Goal: Information Seeking & Learning: Compare options

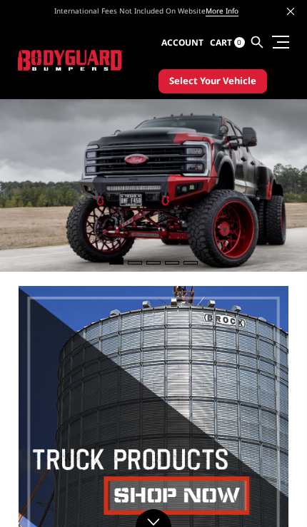
click at [280, 42] on span at bounding box center [283, 41] width 12 height 1
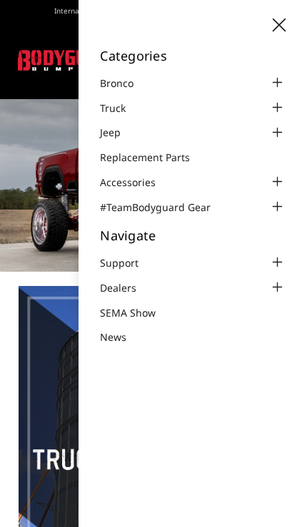
click at [277, 112] on div at bounding box center [276, 107] width 17 height 17
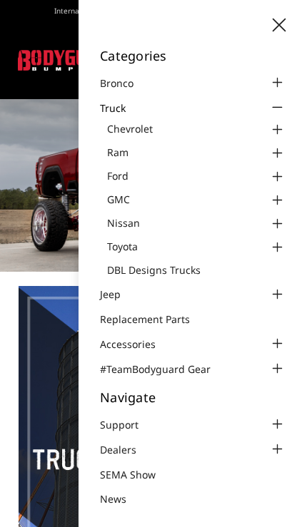
click at [282, 173] on div at bounding box center [276, 176] width 17 height 17
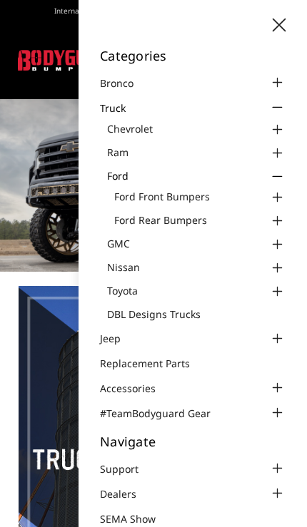
click at [282, 199] on div at bounding box center [276, 197] width 17 height 17
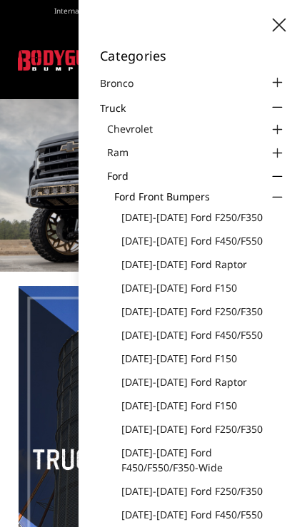
click at [242, 215] on link "[DATE]-[DATE] Ford F250/F350" at bounding box center [203, 217] width 164 height 15
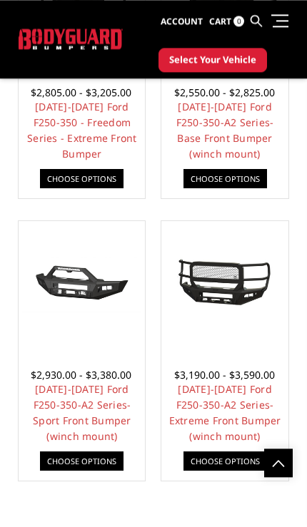
scroll to position [1233, 0]
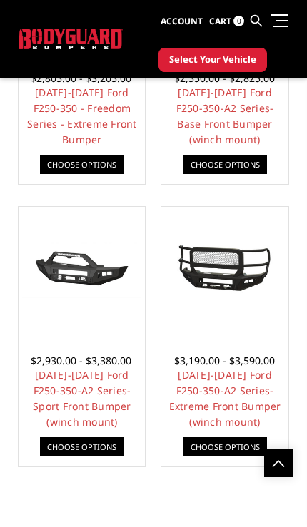
click at [260, 382] on link "[DATE]-[DATE] Ford F250-350-A2 Series-Extreme Front Bumper (winch mount)" at bounding box center [225, 398] width 112 height 61
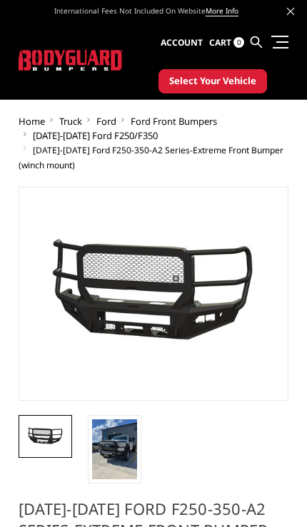
click at [122, 457] on img at bounding box center [114, 449] width 45 height 60
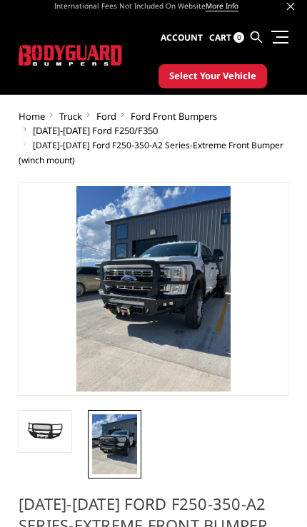
scroll to position [4, 0]
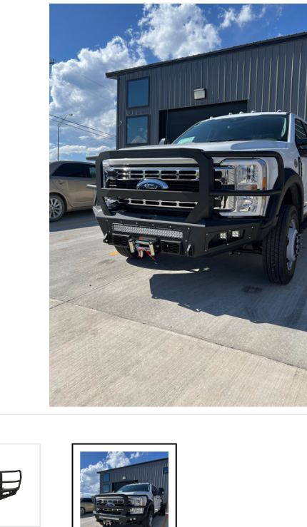
click at [23, 387] on img at bounding box center [45, 397] width 45 height 21
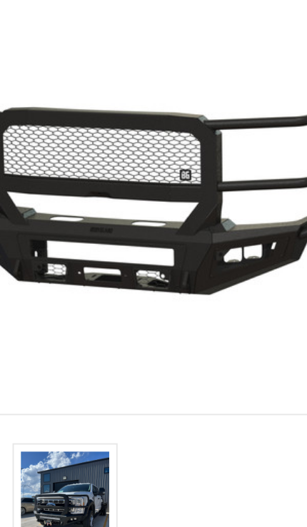
click at [92, 380] on img at bounding box center [114, 410] width 45 height 60
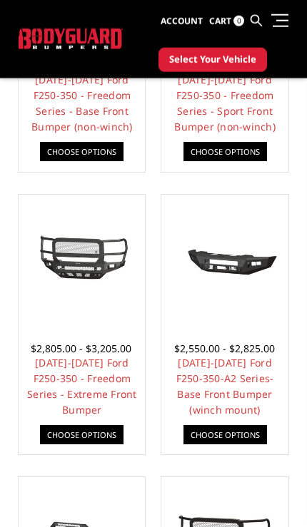
scroll to position [967, 0]
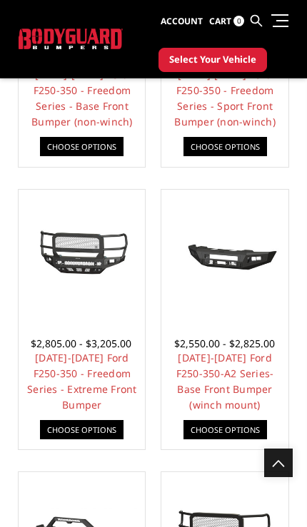
click at [118, 382] on link "[DATE]-[DATE] Ford F250-350 - Freedom Series - Extreme Front Bumper" at bounding box center [82, 381] width 110 height 61
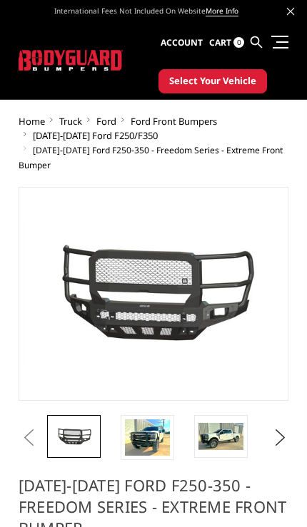
click at [149, 447] on img at bounding box center [147, 437] width 45 height 36
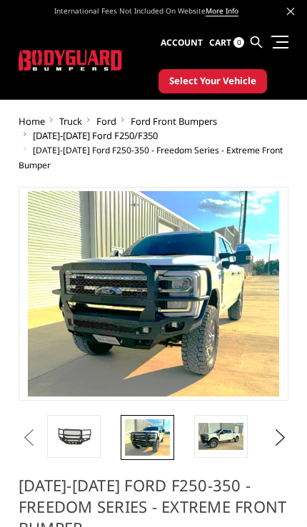
click at [225, 441] on img at bounding box center [220, 436] width 45 height 27
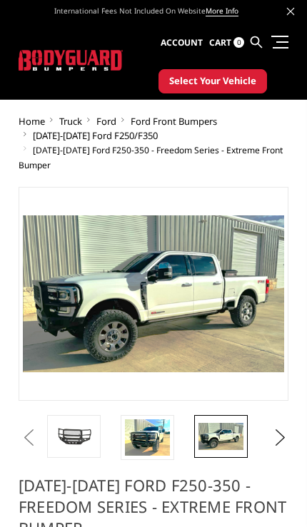
click at [277, 434] on button "Next" at bounding box center [276, 437] width 14 height 21
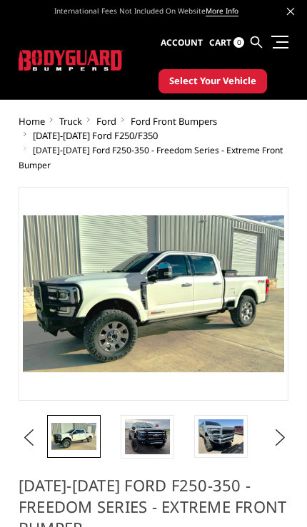
click at [150, 434] on img at bounding box center [147, 436] width 45 height 35
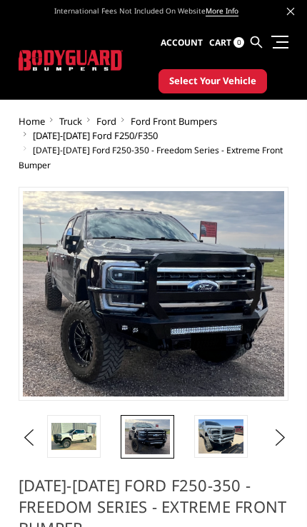
click at [220, 438] on img at bounding box center [220, 436] width 45 height 34
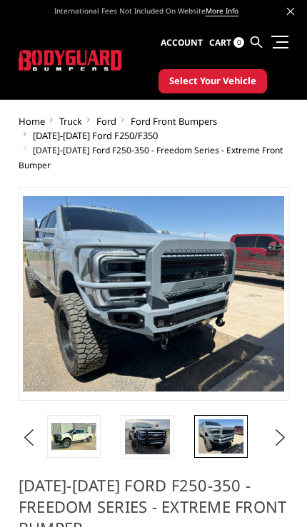
click at [281, 443] on button "Next" at bounding box center [276, 437] width 14 height 21
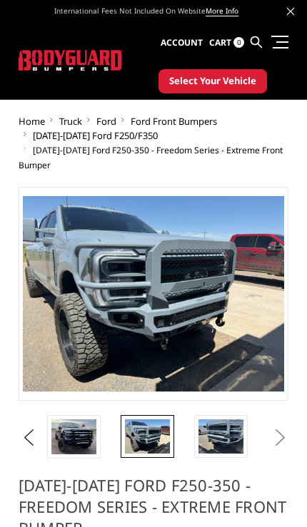
click at [223, 449] on img at bounding box center [220, 436] width 45 height 34
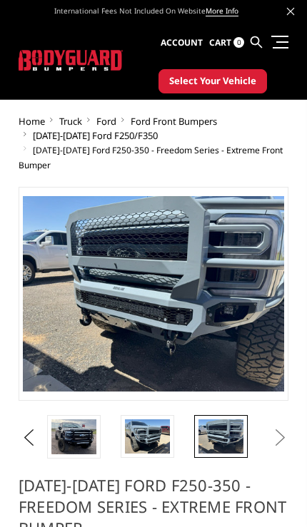
click at [278, 438] on button "Next" at bounding box center [276, 437] width 14 height 21
click at [146, 439] on img at bounding box center [147, 436] width 45 height 34
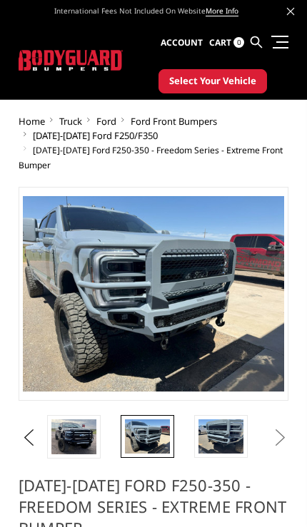
click at [92, 440] on img at bounding box center [73, 436] width 45 height 35
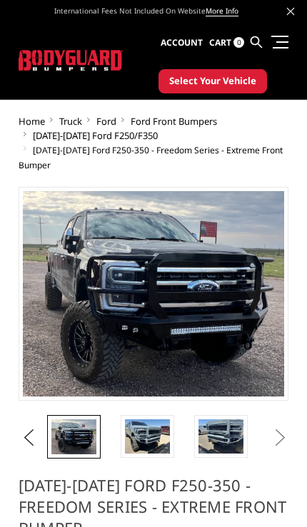
click at [146, 446] on img at bounding box center [147, 436] width 45 height 34
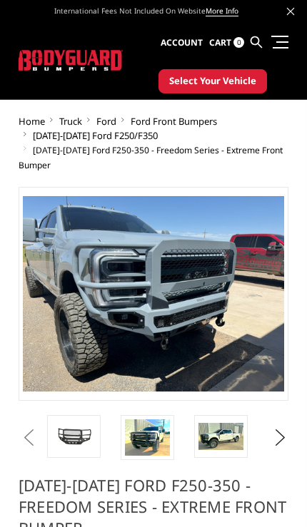
click at [146, 444] on img at bounding box center [147, 437] width 45 height 36
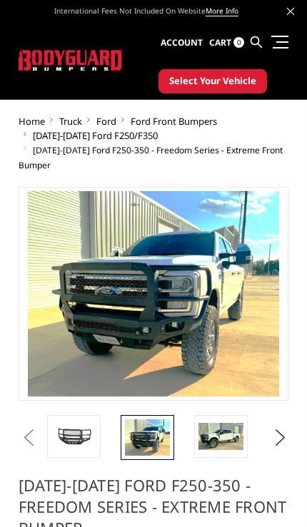
click at [222, 441] on img at bounding box center [220, 436] width 45 height 27
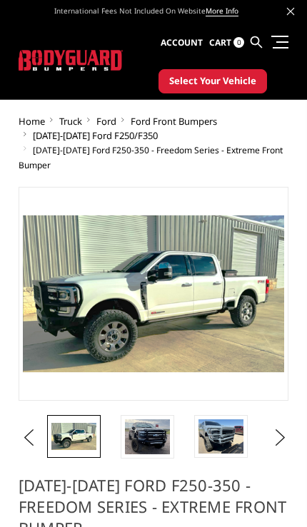
click at [153, 444] on img at bounding box center [147, 436] width 45 height 35
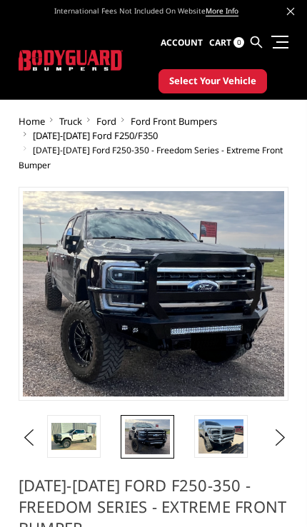
click at [158, 444] on img at bounding box center [147, 436] width 45 height 35
click at [232, 439] on img at bounding box center [220, 436] width 45 height 34
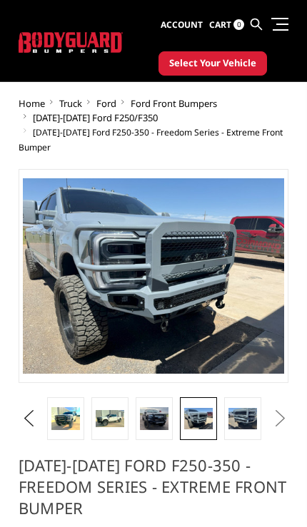
scroll to position [18, 0]
click at [151, 430] on link at bounding box center [154, 418] width 37 height 43
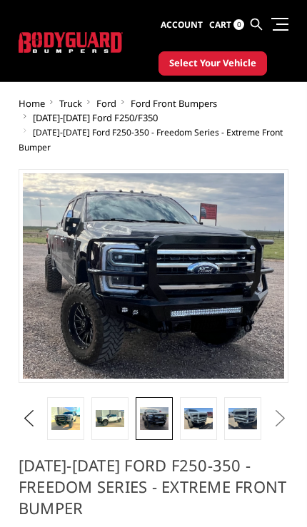
click at [71, 421] on img at bounding box center [65, 419] width 29 height 24
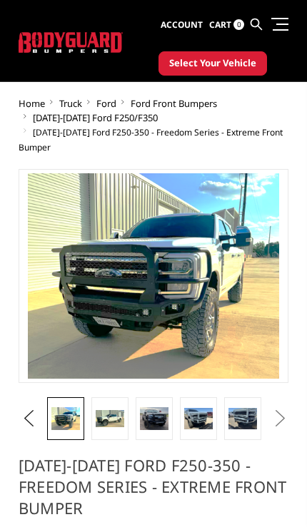
click at [123, 423] on img at bounding box center [110, 418] width 29 height 17
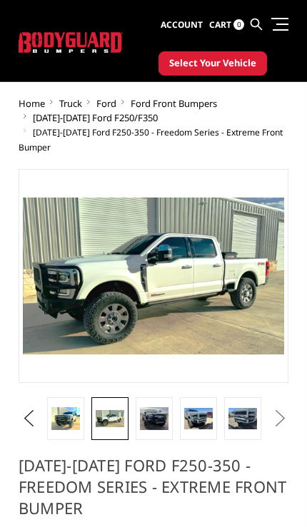
click at [161, 427] on img at bounding box center [154, 418] width 29 height 22
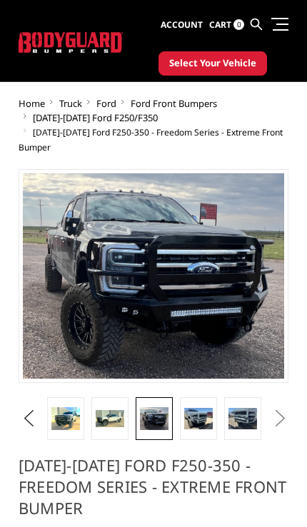
scroll to position [20, 0]
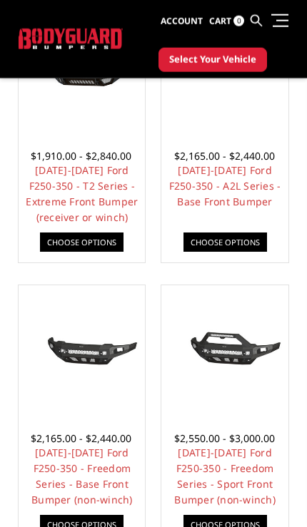
scroll to position [581, 0]
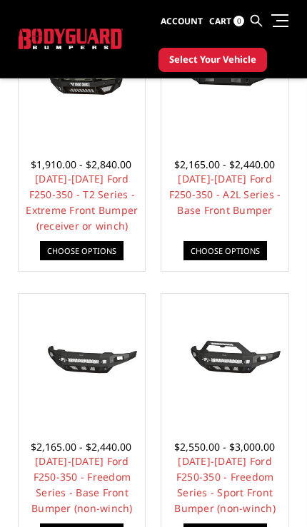
click at [254, 480] on link "[DATE]-[DATE] Ford F250-350 - Freedom Series - Sport Front Bumper (non-winch)" at bounding box center [224, 484] width 101 height 61
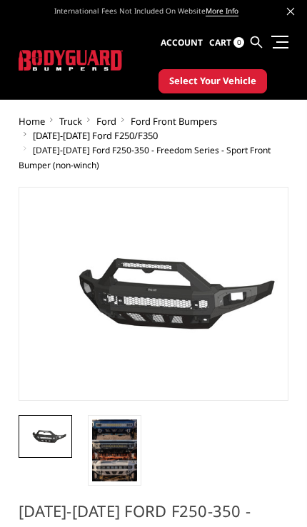
click at [120, 467] on img at bounding box center [114, 450] width 45 height 62
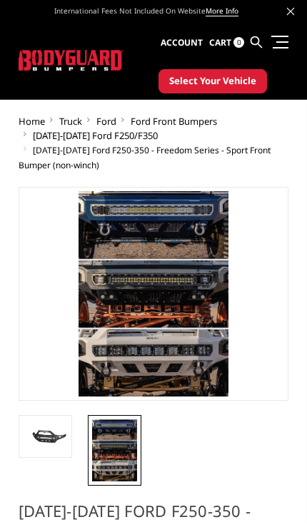
click at [52, 445] on img at bounding box center [45, 436] width 45 height 21
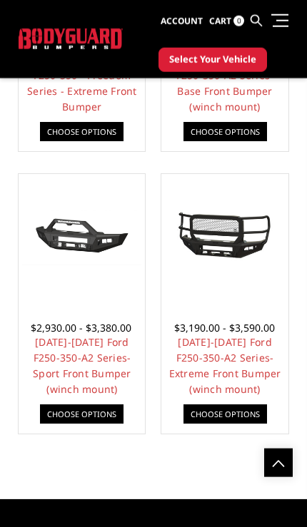
scroll to position [1266, 0]
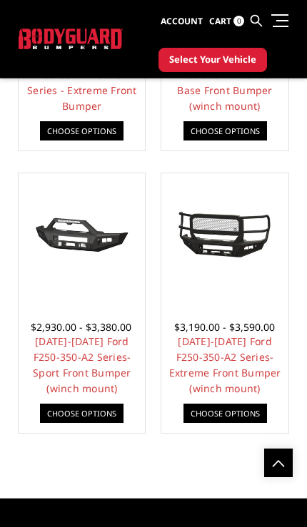
click at [113, 375] on link "[DATE]-[DATE] Ford F250-350-A2 Series-Sport Front Bumper (winch mount)" at bounding box center [82, 365] width 98 height 61
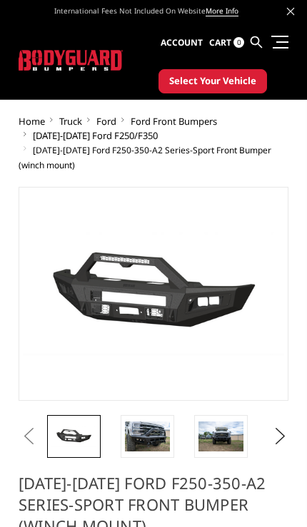
click at [163, 434] on img at bounding box center [147, 437] width 45 height 30
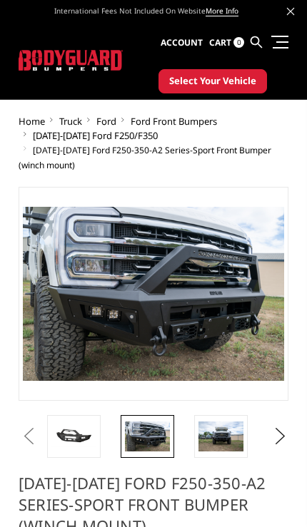
click at [233, 442] on img at bounding box center [220, 437] width 45 height 30
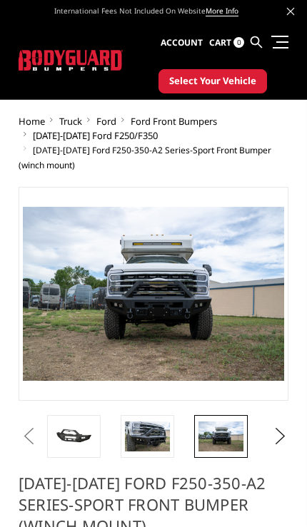
click at [275, 446] on button "Next" at bounding box center [276, 436] width 14 height 21
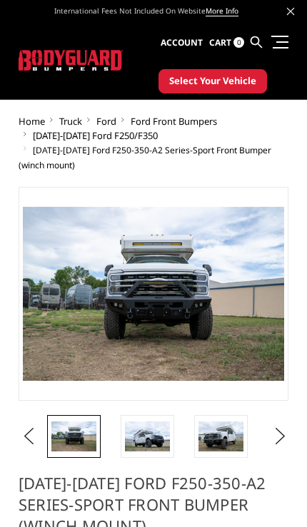
click at [220, 442] on img at bounding box center [220, 437] width 45 height 30
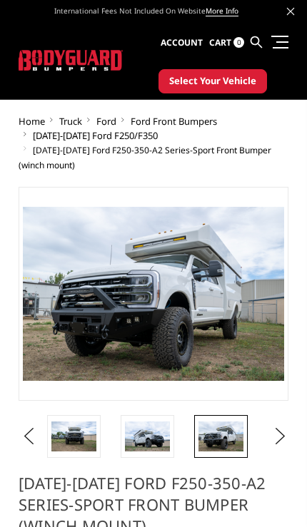
click at [280, 444] on button "Next" at bounding box center [276, 436] width 14 height 21
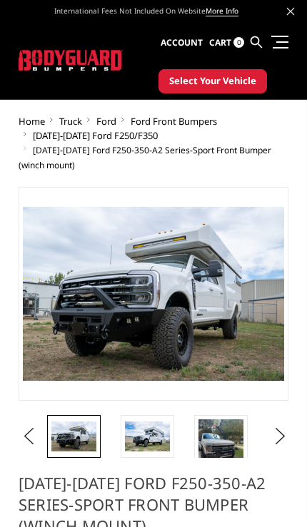
click at [222, 445] on img at bounding box center [220, 449] width 45 height 60
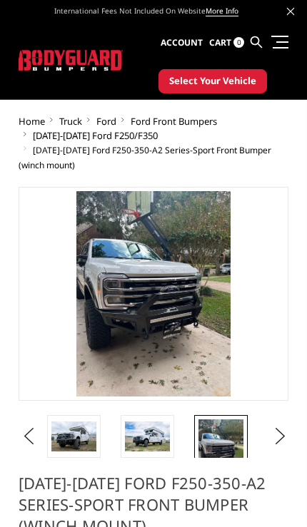
click at [270, 440] on button "Next" at bounding box center [276, 436] width 14 height 21
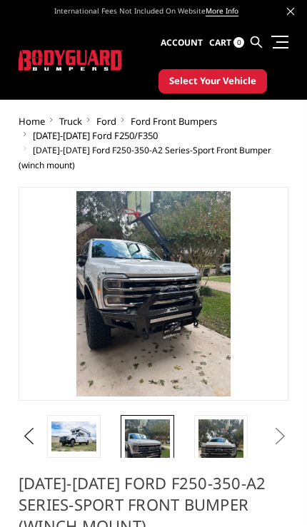
click at [277, 439] on button "Next" at bounding box center [276, 436] width 14 height 21
click at [96, 447] on img at bounding box center [73, 437] width 45 height 30
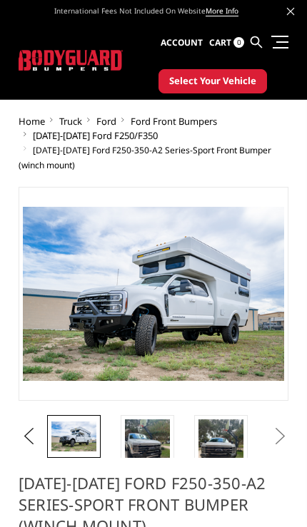
click at [153, 444] on img at bounding box center [147, 449] width 45 height 60
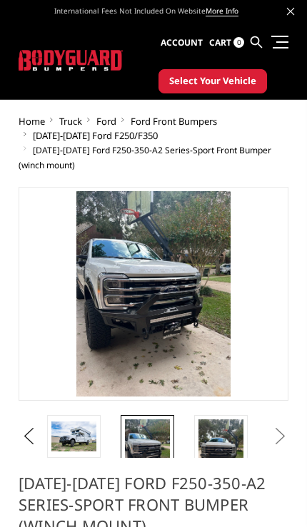
click at [230, 454] on img at bounding box center [220, 449] width 45 height 60
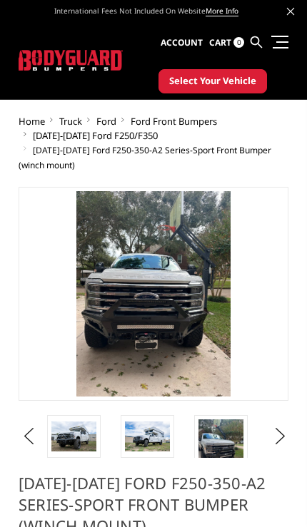
click at [159, 447] on img at bounding box center [147, 437] width 45 height 30
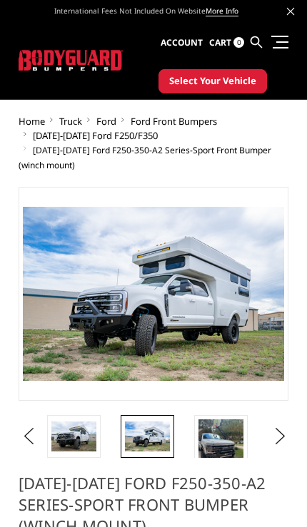
click at [73, 444] on img at bounding box center [73, 437] width 45 height 30
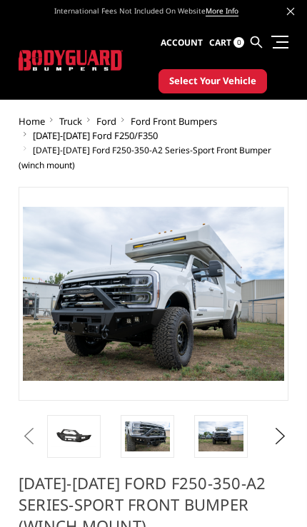
click at [151, 444] on img at bounding box center [147, 437] width 45 height 30
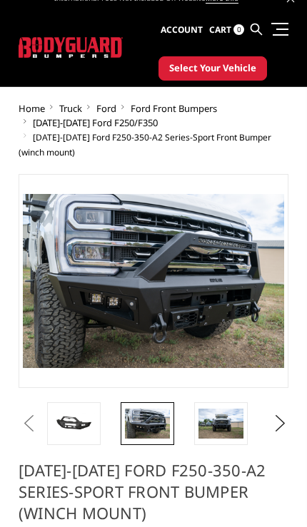
scroll to position [9, 0]
